Goal: Task Accomplishment & Management: Use online tool/utility

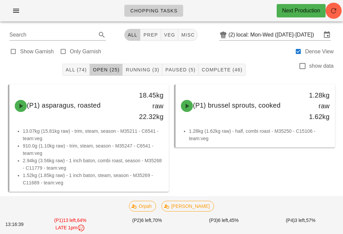
click at [136, 60] on div "All (74) Open (25) Running (3) Paused (5) Complete (46) show data" at bounding box center [171, 69] width 335 height 21
click at [140, 72] on span "Running (3)" at bounding box center [142, 69] width 34 height 5
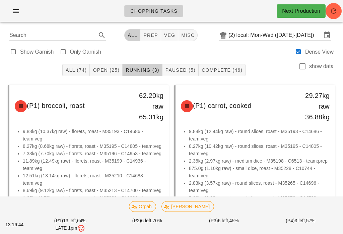
click at [113, 66] on button "Open (25)" at bounding box center [106, 70] width 33 height 12
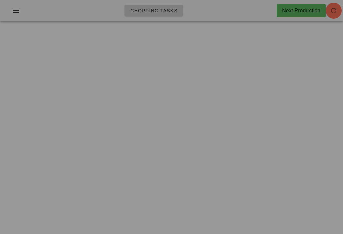
click at [144, 102] on div at bounding box center [171, 117] width 343 height 234
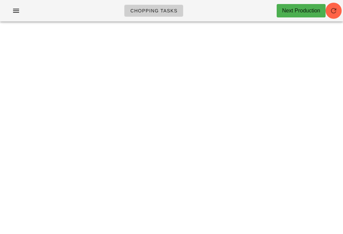
click at [335, 1] on div "Chopping Tasks Next Production" at bounding box center [171, 10] width 343 height 21
click at [335, 7] on icon "button" at bounding box center [333, 11] width 8 height 8
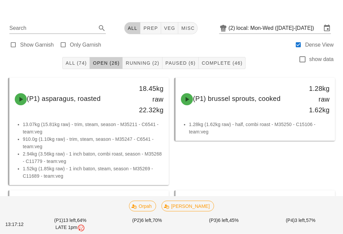
scroll to position [7, 0]
click at [143, 61] on span "Running (2)" at bounding box center [142, 62] width 34 height 5
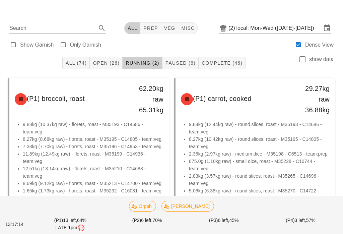
click at [231, 67] on button "Complete (46)" at bounding box center [221, 63] width 47 height 12
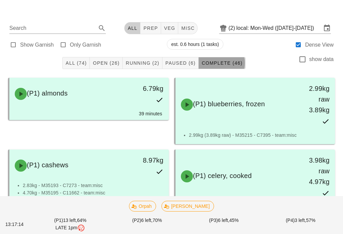
click at [218, 65] on span "Complete (46)" at bounding box center [221, 62] width 41 height 5
click at [116, 53] on div "All (74) Open (26) Running (2) Paused (6) Complete (46) show data" at bounding box center [171, 62] width 335 height 21
click at [108, 65] on span "Open (26)" at bounding box center [105, 62] width 27 height 5
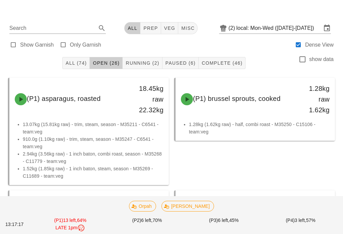
click at [166, 29] on span "veg" at bounding box center [170, 27] width 12 height 5
type input "team:veg"
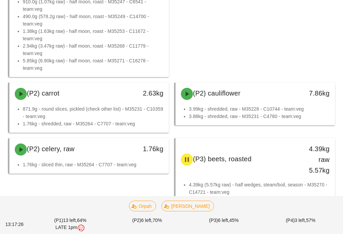
scroll to position [934, 0]
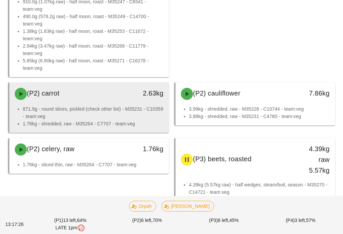
click at [139, 114] on li "871.9g - round slices, pickled (check other list) - M35231 - C10359 - team:veg" at bounding box center [93, 112] width 141 height 15
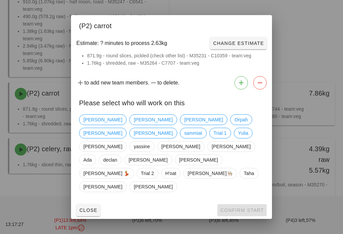
scroll to position [936, 0]
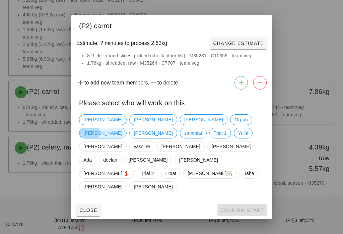
click at [122, 138] on span "[PERSON_NAME]" at bounding box center [102, 133] width 39 height 10
click at [243, 207] on span "Confirm Start" at bounding box center [242, 209] width 44 height 5
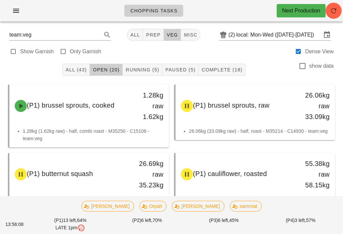
click at [151, 64] on button "Running (5)" at bounding box center [141, 70] width 39 height 12
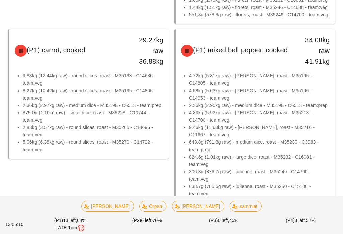
scroll to position [198, 0]
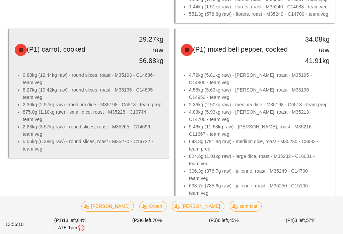
click at [141, 142] on li "5.06kg (6.38kg raw) - round slices, roast - M35270 - C14722 - team:veg" at bounding box center [93, 145] width 141 height 15
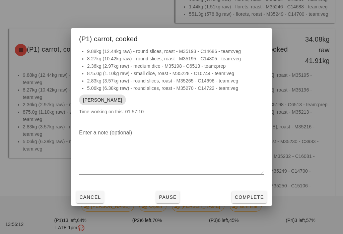
click at [245, 199] on span "Complete" at bounding box center [248, 196] width 29 height 5
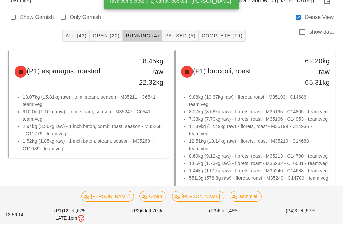
scroll to position [55, 0]
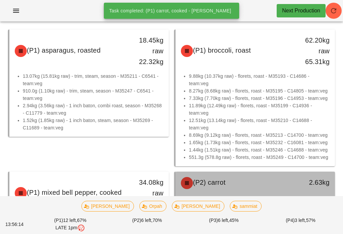
click at [217, 189] on div "(P2) carrot" at bounding box center [235, 183] width 117 height 20
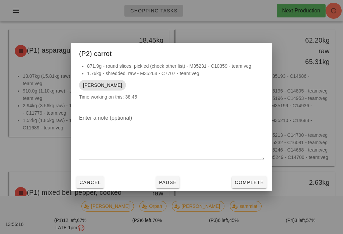
click at [244, 185] on span "Complete" at bounding box center [248, 181] width 29 height 5
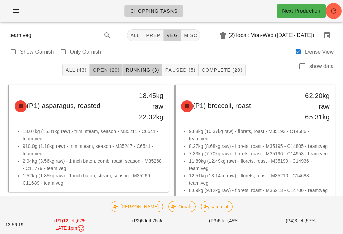
click at [116, 75] on button "Open (20)" at bounding box center [106, 70] width 33 height 12
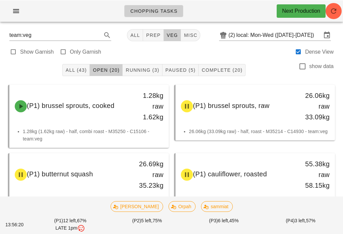
click at [113, 66] on button "Open (20)" at bounding box center [106, 70] width 33 height 12
click at [153, 67] on span "Running (3)" at bounding box center [142, 69] width 34 height 5
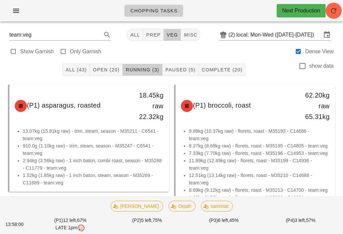
click at [219, 74] on button "Complete (20)" at bounding box center [221, 70] width 47 height 12
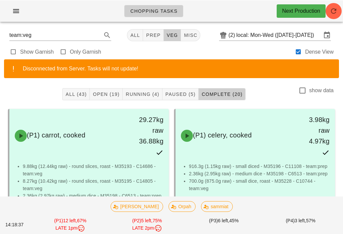
click at [150, 93] on span "Running (4)" at bounding box center [142, 93] width 34 height 5
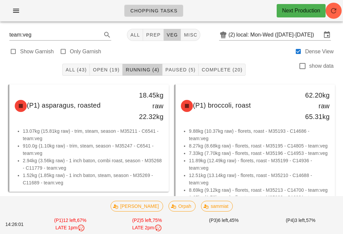
click at [110, 71] on span "Open (19)" at bounding box center [105, 69] width 27 height 5
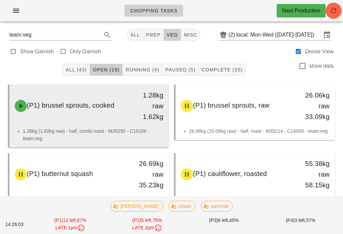
click at [104, 109] on span "(P1) brussel sprouts, cooked" at bounding box center [71, 104] width 88 height 7
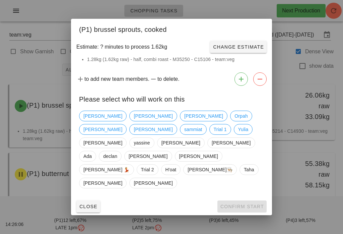
click at [168, 127] on div "[PERSON_NAME] [PERSON_NAME] [PERSON_NAME] [PERSON_NAME] sammiat Trial 1 Yulia […" at bounding box center [171, 149] width 185 height 83
click at [234, 121] on span "Orpah" at bounding box center [240, 116] width 13 height 10
click at [250, 203] on span "Confirm Start" at bounding box center [242, 205] width 44 height 5
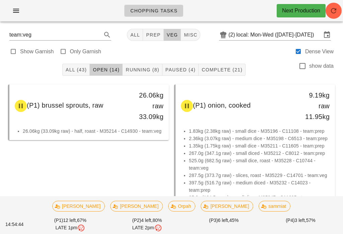
click at [133, 64] on button "Running (8)" at bounding box center [141, 70] width 39 height 12
